Goal: Transaction & Acquisition: Book appointment/travel/reservation

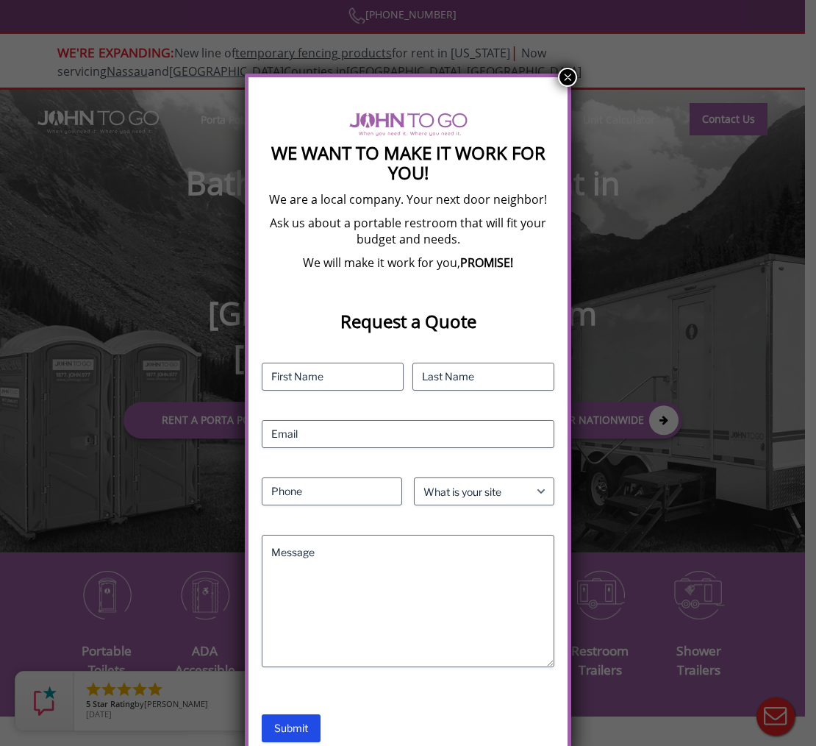
click at [569, 77] on button "×" at bounding box center [567, 77] width 19 height 19
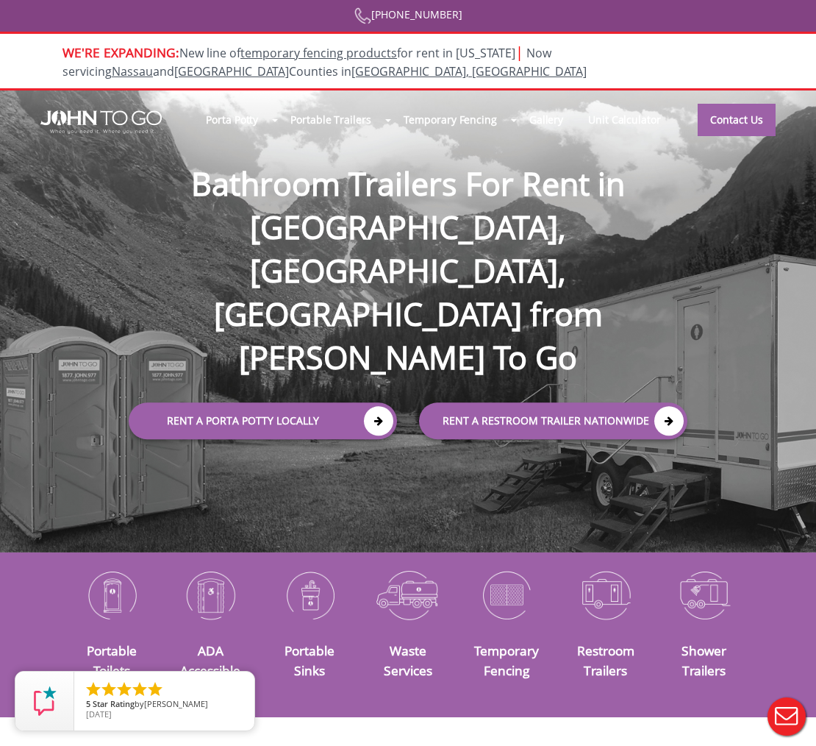
click at [280, 351] on div at bounding box center [408, 373] width 816 height 746
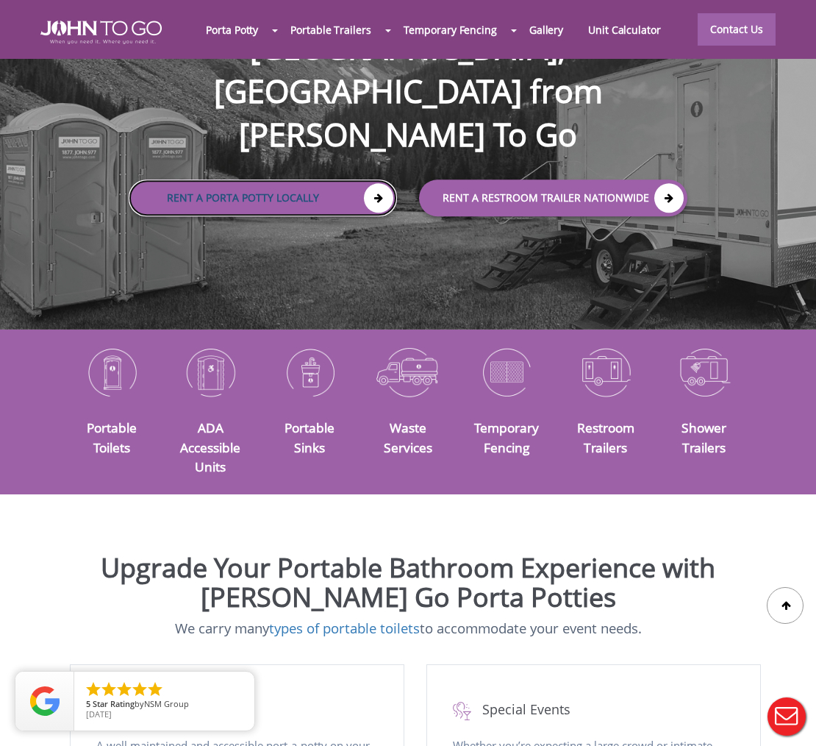
scroll to position [224, 0]
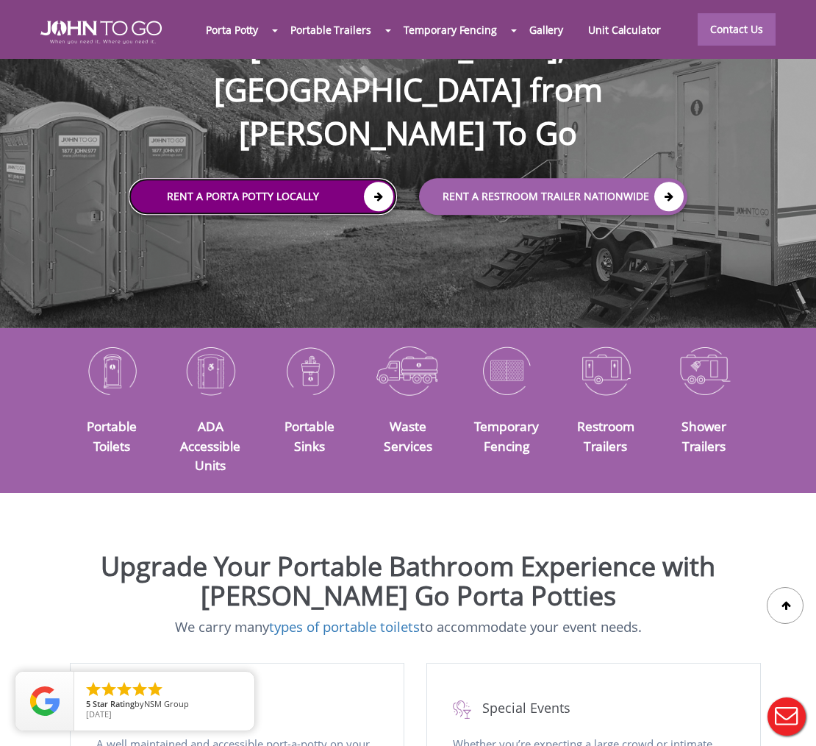
click at [379, 182] on icon at bounding box center [378, 196] width 29 height 29
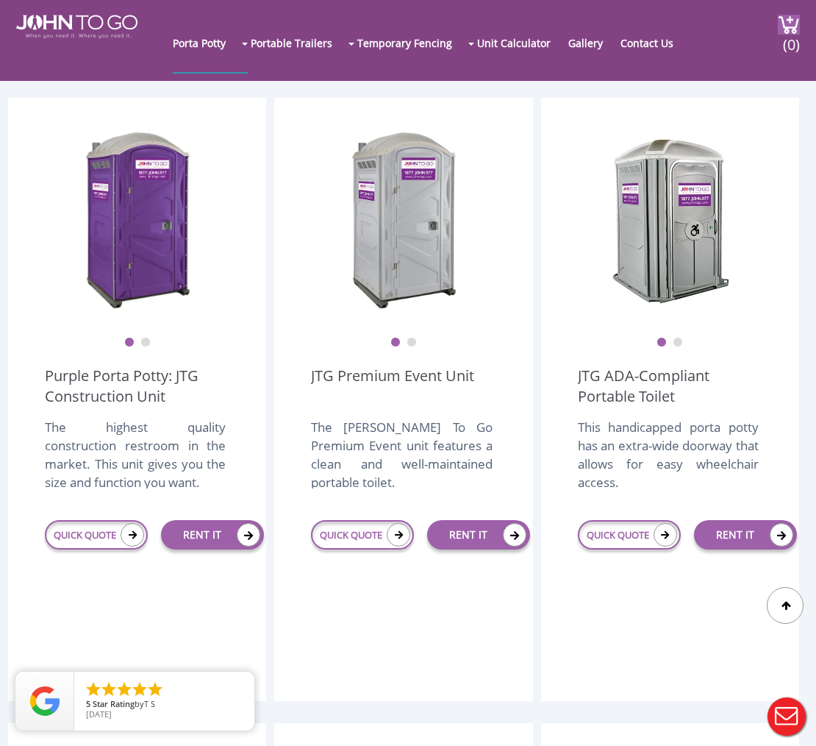
scroll to position [371, 0]
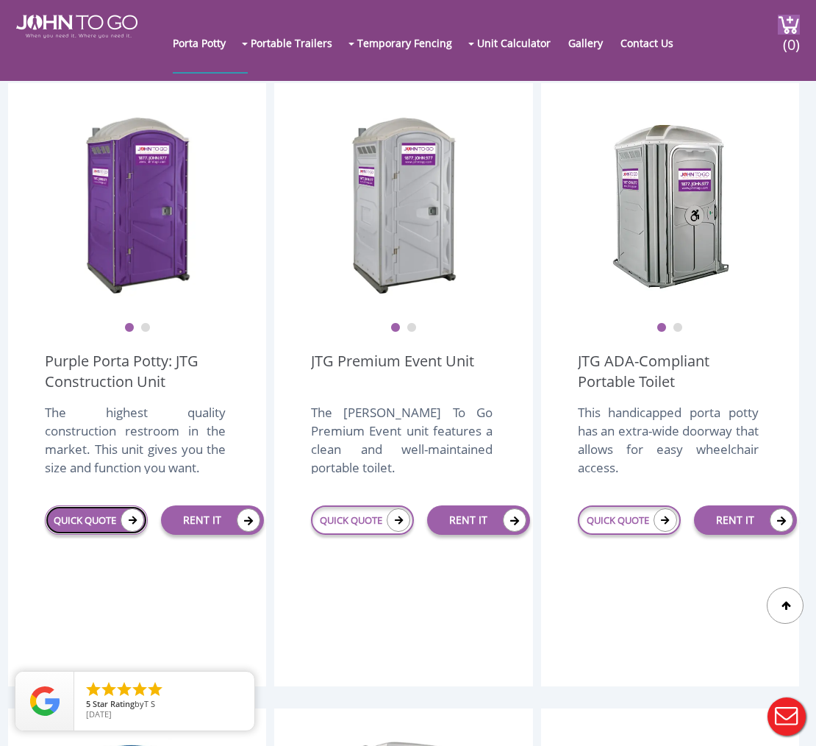
click at [87, 524] on link "QUICK QUOTE" at bounding box center [96, 519] width 103 height 29
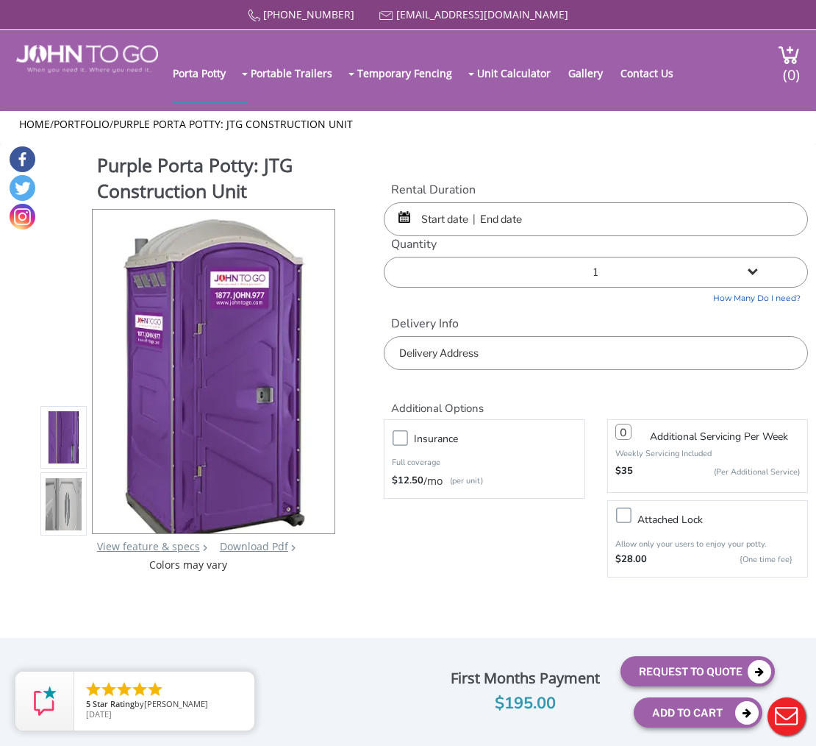
click at [533, 214] on input "text" at bounding box center [596, 219] width 424 height 34
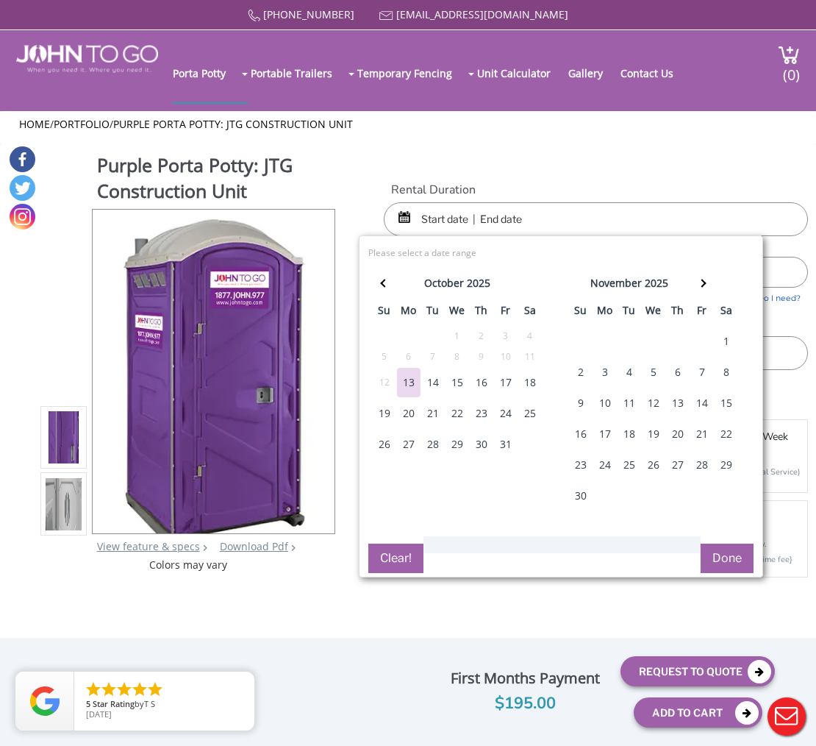
click at [432, 380] on div "14" at bounding box center [433, 382] width 24 height 29
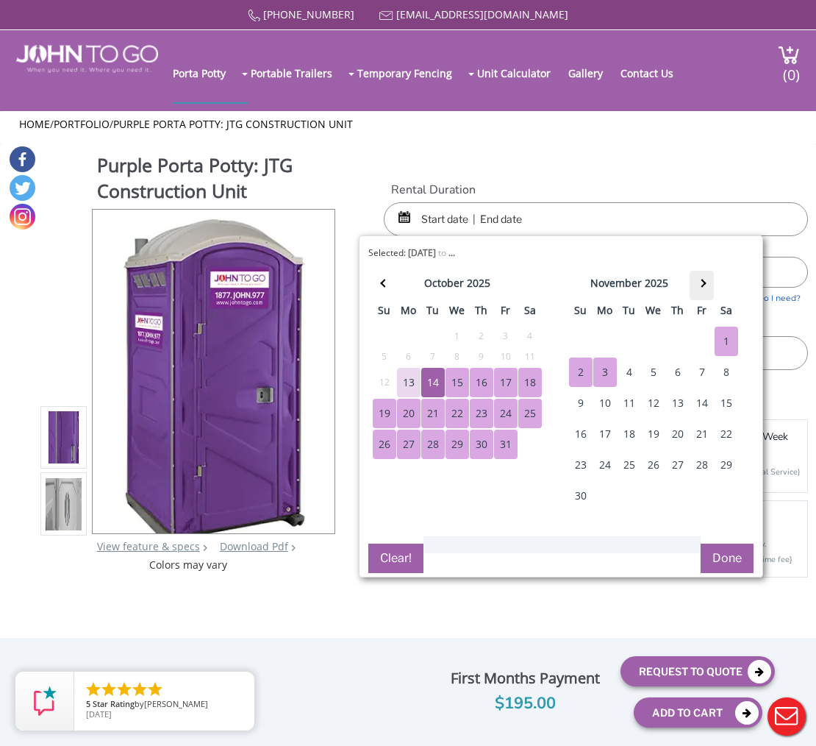
click at [704, 285] on span at bounding box center [702, 283] width 8 height 8
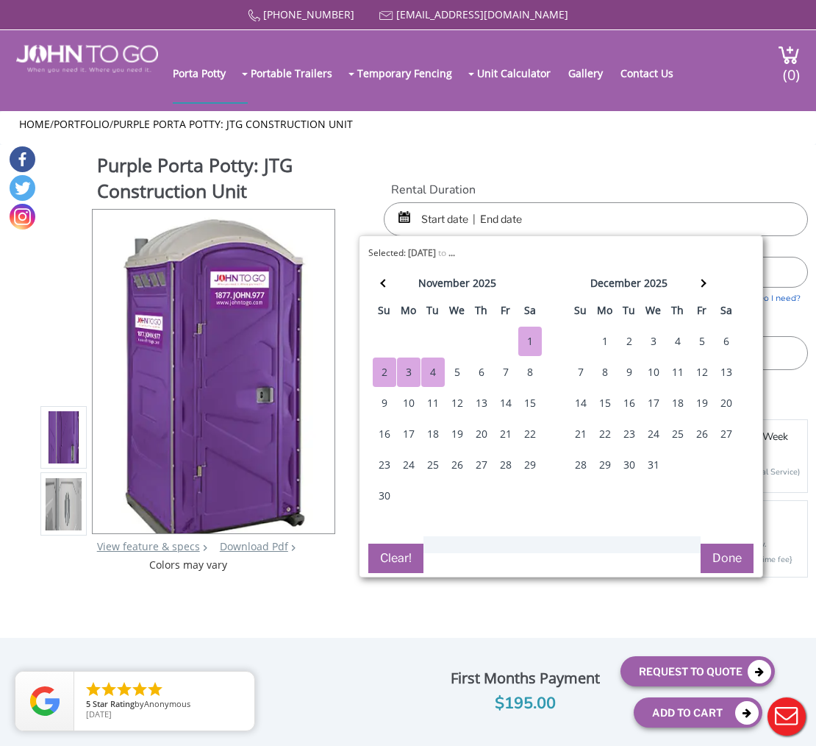
click at [399, 289] on th "november 2025" at bounding box center [456, 285] width 121 height 29
click at [388, 279] on th at bounding box center [384, 285] width 24 height 29
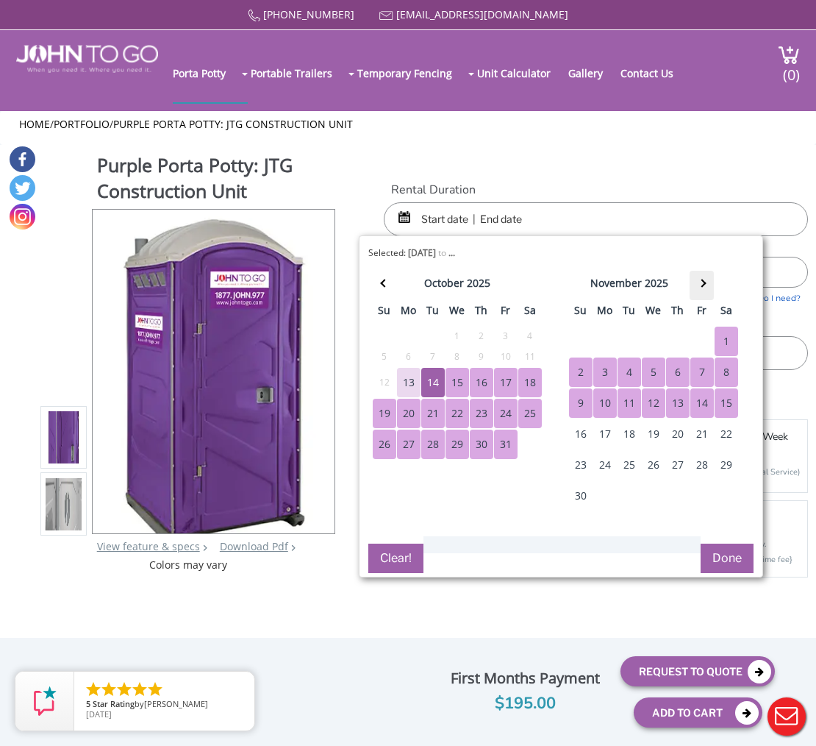
click at [710, 283] on th at bounding box center [702, 285] width 24 height 29
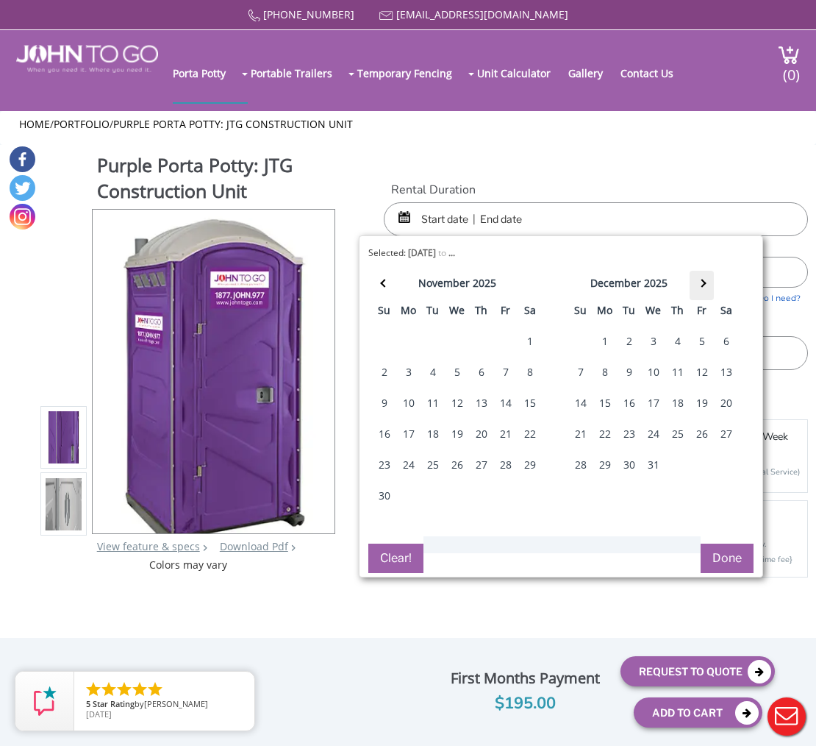
click at [710, 283] on th at bounding box center [702, 285] width 24 height 29
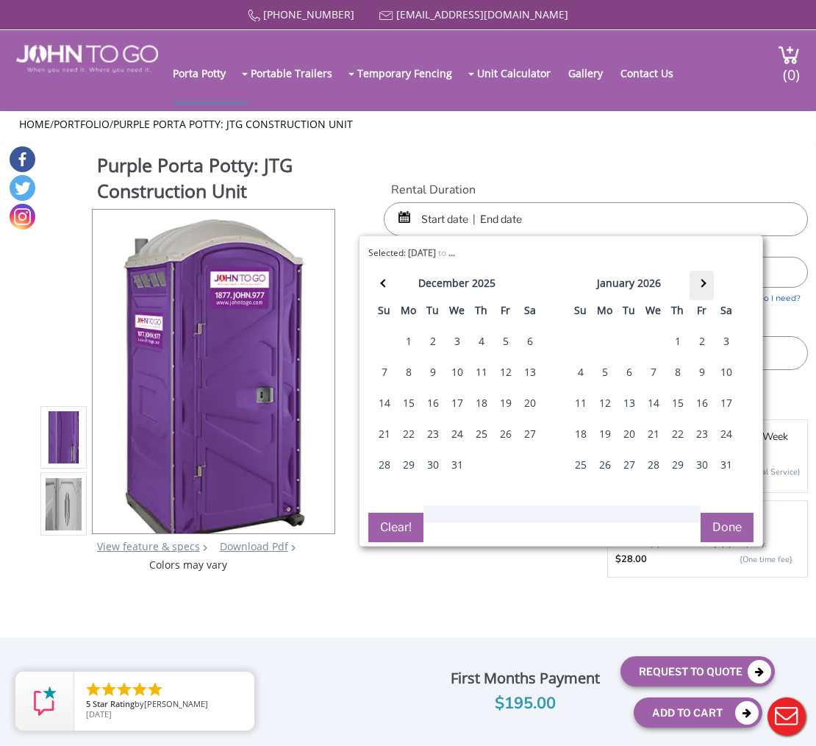
click at [710, 283] on th at bounding box center [702, 285] width 24 height 29
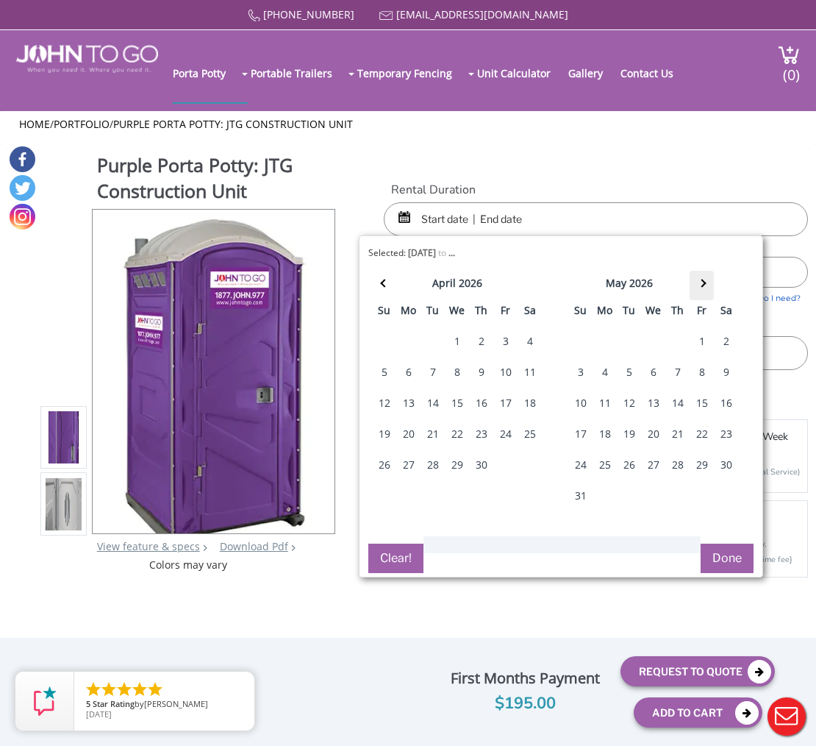
click at [710, 283] on th at bounding box center [702, 285] width 24 height 29
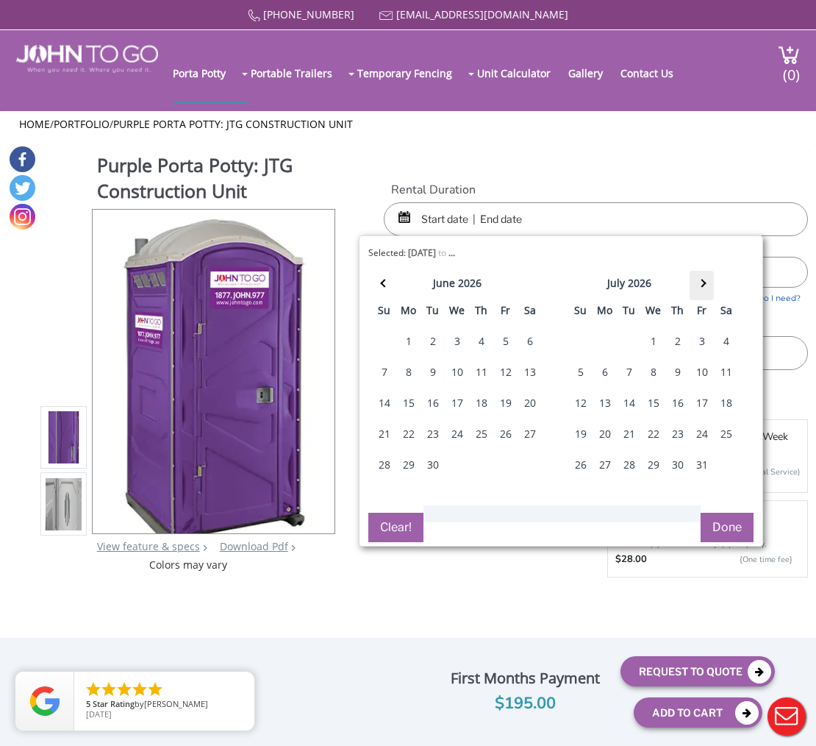
click at [710, 283] on th at bounding box center [702, 285] width 24 height 29
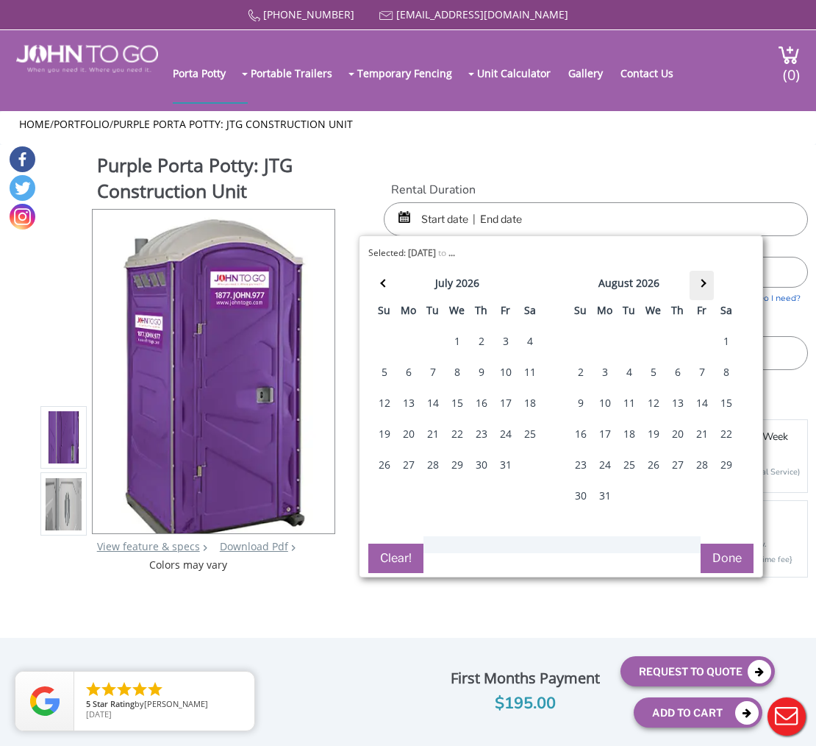
click at [710, 283] on th at bounding box center [702, 285] width 24 height 29
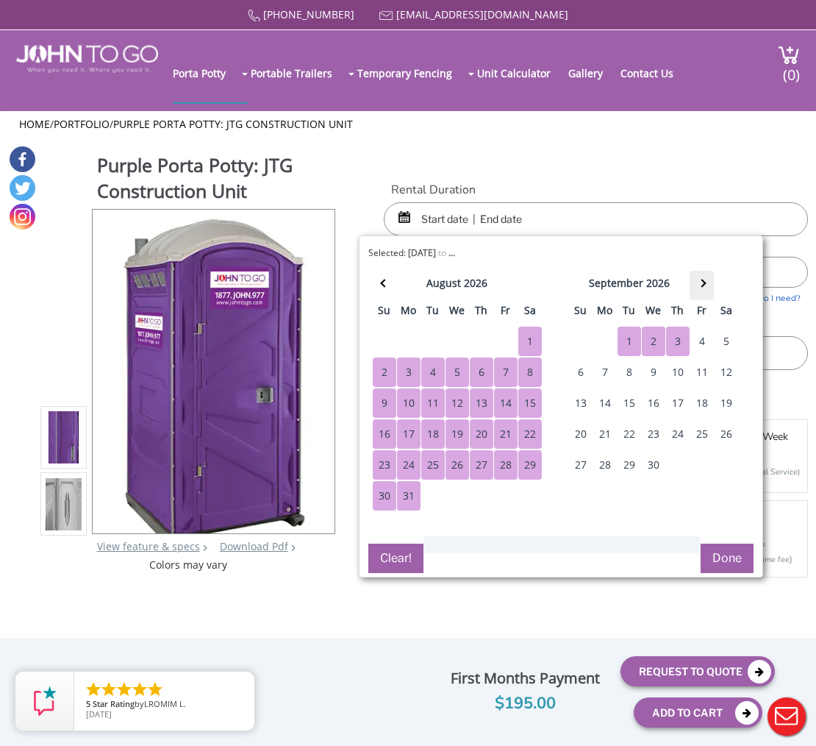
click at [708, 282] on th at bounding box center [702, 285] width 24 height 29
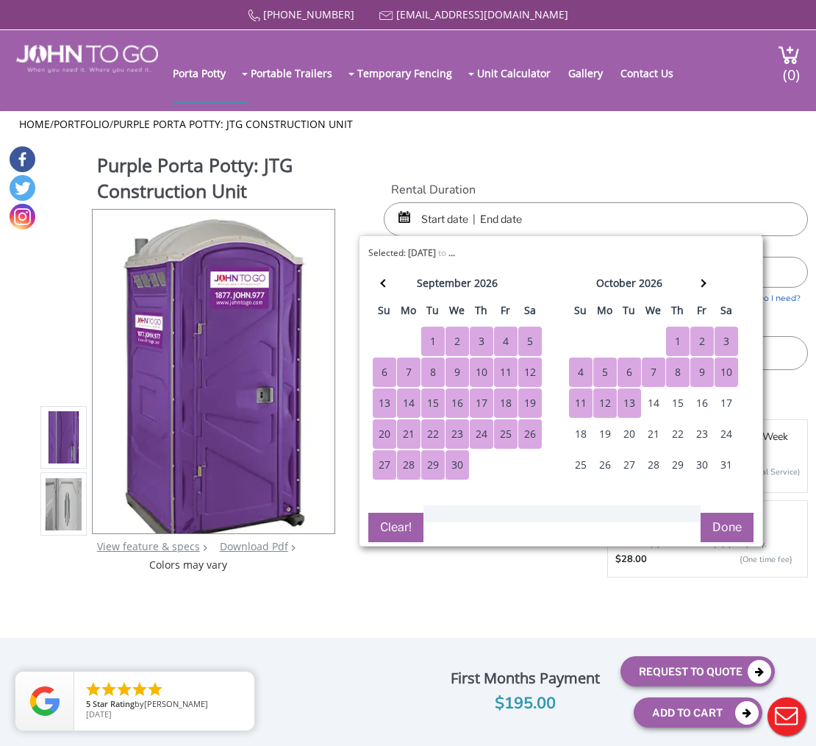
click at [634, 409] on div "13" at bounding box center [630, 402] width 24 height 29
type input "10/14/2025 to 10/13/2026"
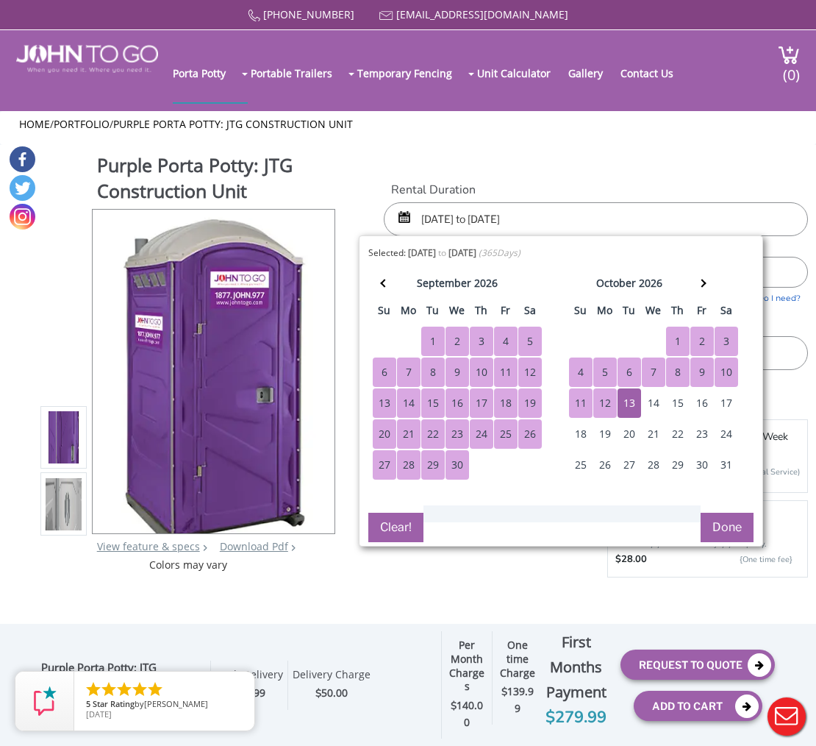
click at [735, 532] on button "Done" at bounding box center [727, 527] width 53 height 29
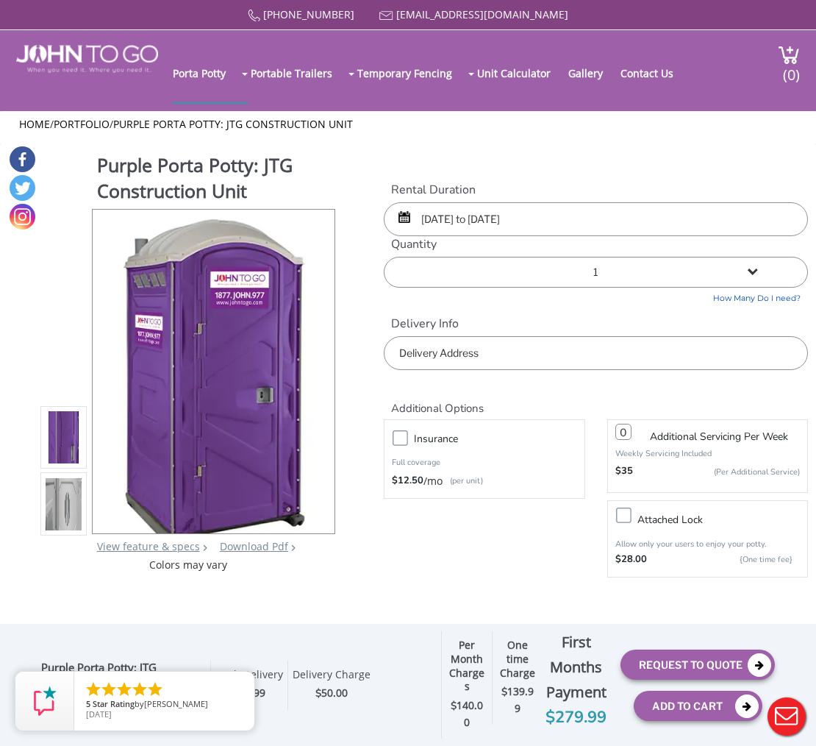
click at [437, 356] on input "text" at bounding box center [596, 353] width 424 height 34
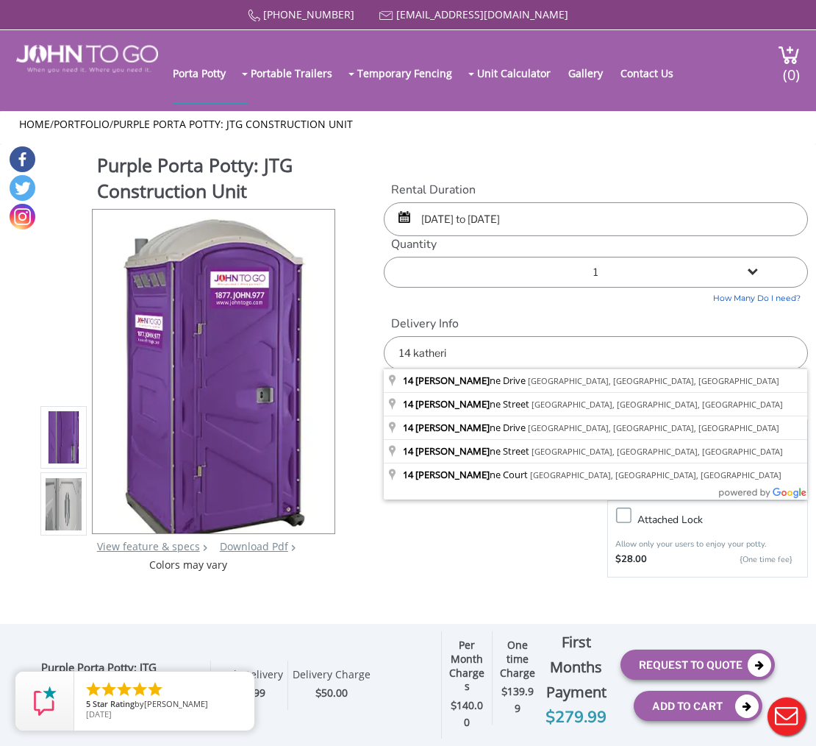
type input "14 Katherine Drive, Warren, NJ, EUA"
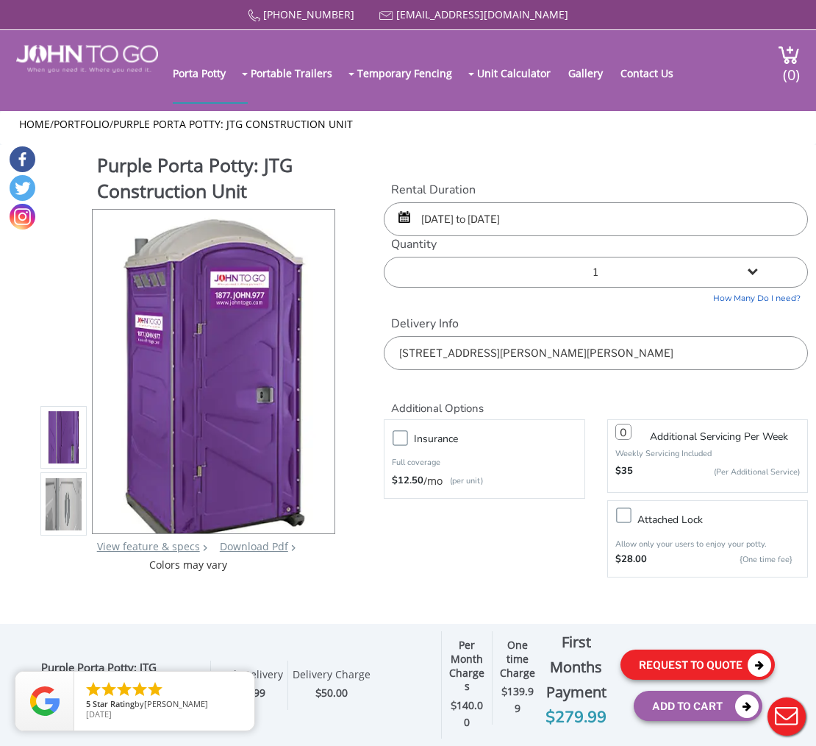
click at [729, 655] on button "Request To Quote" at bounding box center [698, 664] width 154 height 30
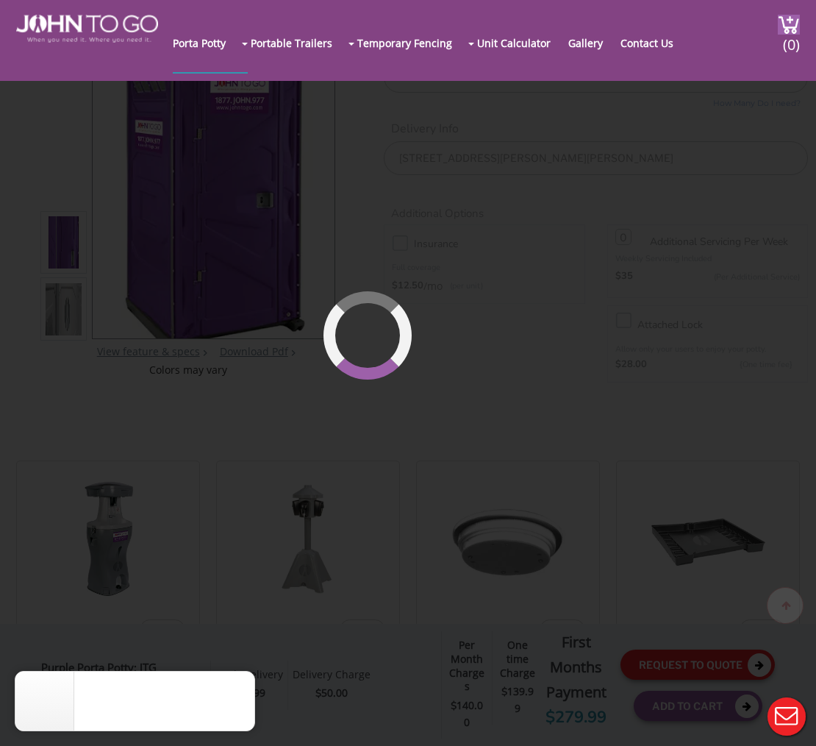
scroll to position [182, 0]
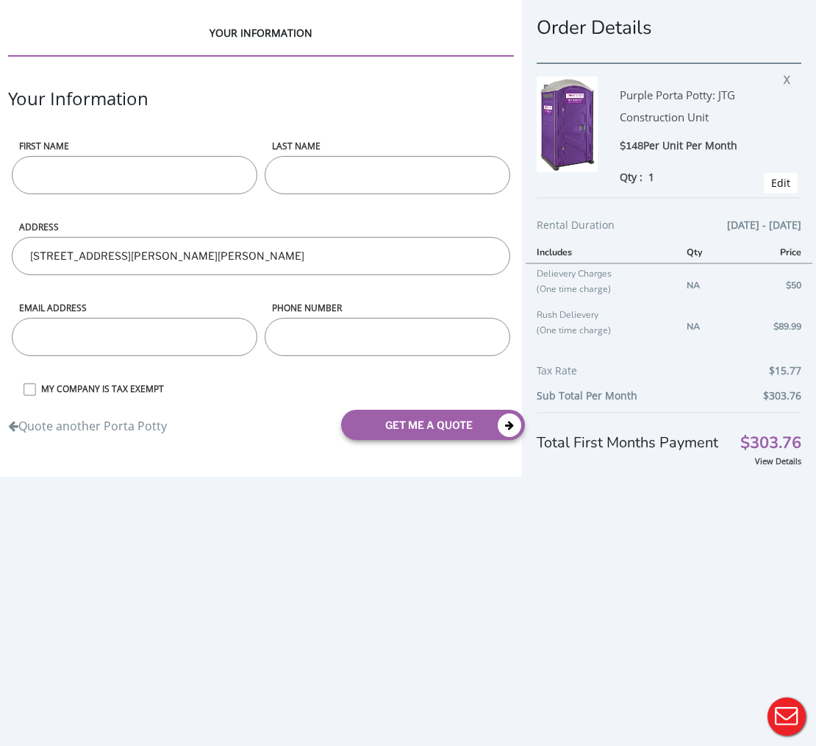
click at [134, 165] on input "First name" at bounding box center [135, 175] width 246 height 38
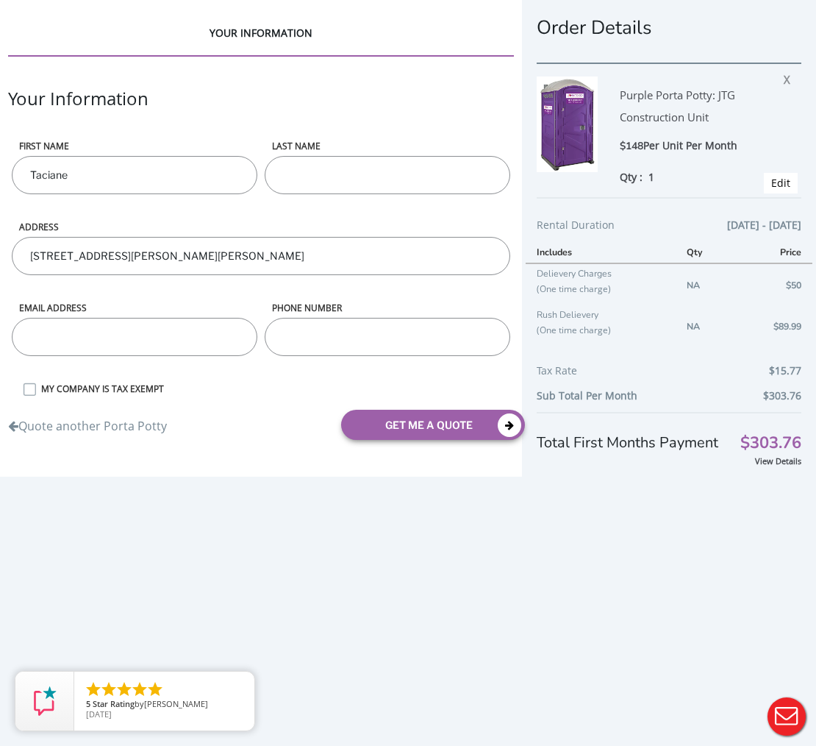
type input "Taciane"
type input "s"
type input "Santiago"
click at [74, 322] on input "email" at bounding box center [135, 337] width 246 height 38
type input "taci@ditrucking.com"
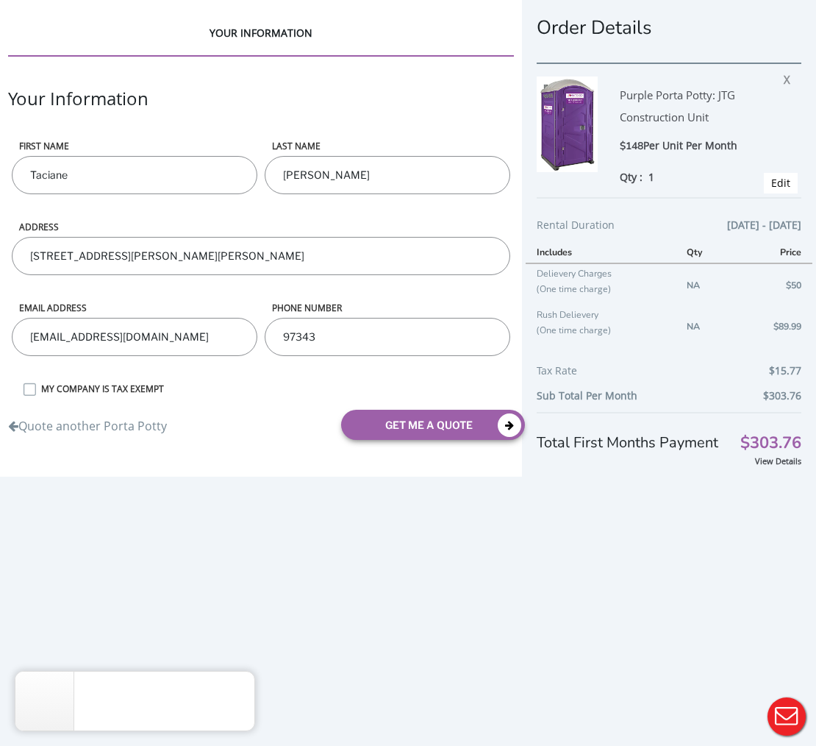
type input "973437"
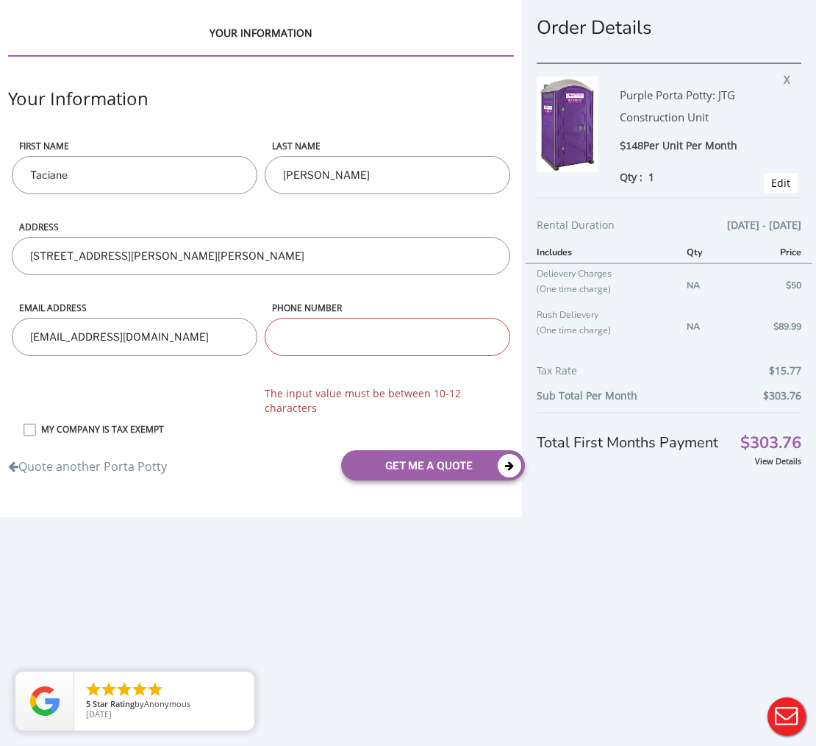
click at [240, 620] on div "YOUR INFORMATION Your Information First name Taciane LAST NAME Santiago ADDRESS…" at bounding box center [408, 391] width 816 height 783
drag, startPoint x: 388, startPoint y: 344, endPoint x: 235, endPoint y: 340, distance: 152.3
click at [235, 340] on form "First name Taciane LAST NAME Santiago ADDRESS 14 Katherine Drive, Warren, NJ, E…" at bounding box center [261, 316] width 506 height 352
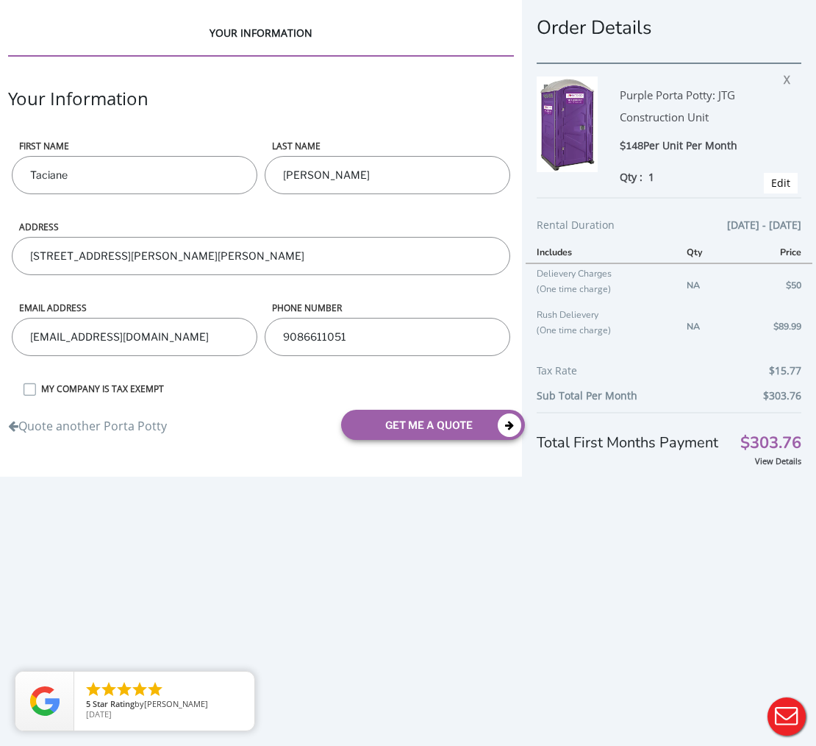
type input "9086611051"
click at [310, 511] on div "YOUR INFORMATION Your Information First name Taciane LAST NAME Santiago ADDRESS…" at bounding box center [408, 391] width 816 height 783
